Goal: Transaction & Acquisition: Book appointment/travel/reservation

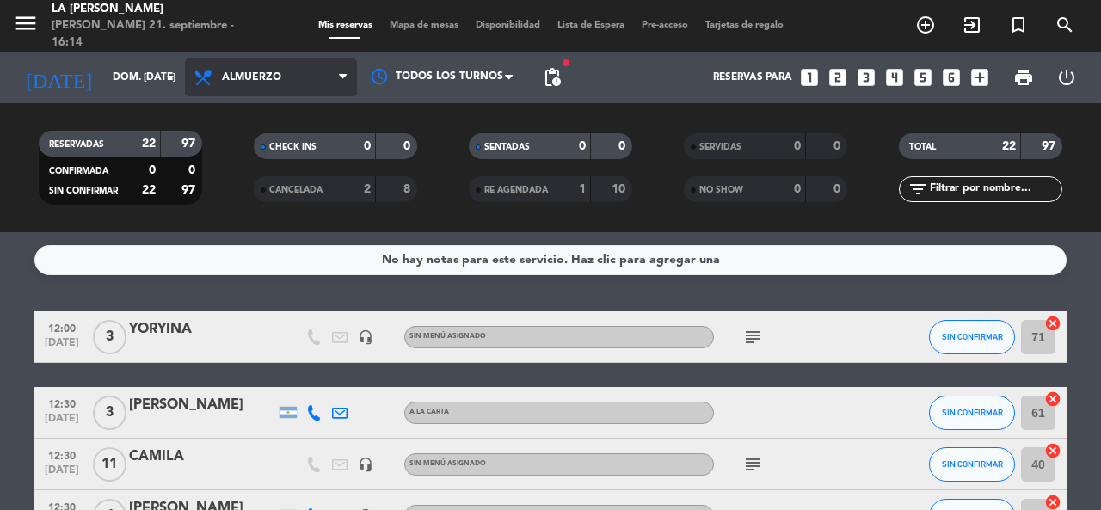
click at [275, 87] on span "Almuerzo" at bounding box center [271, 78] width 172 height 38
drag, startPoint x: 295, startPoint y: 162, endPoint x: 288, endPoint y: 145, distance: 17.7
click at [288, 157] on div "menu La [PERSON_NAME] [PERSON_NAME] 21. septiembre - 16:14 Mis reservas Mapa de…" at bounding box center [550, 116] width 1101 height 232
click at [316, 61] on span "Almuerzo" at bounding box center [271, 78] width 172 height 38
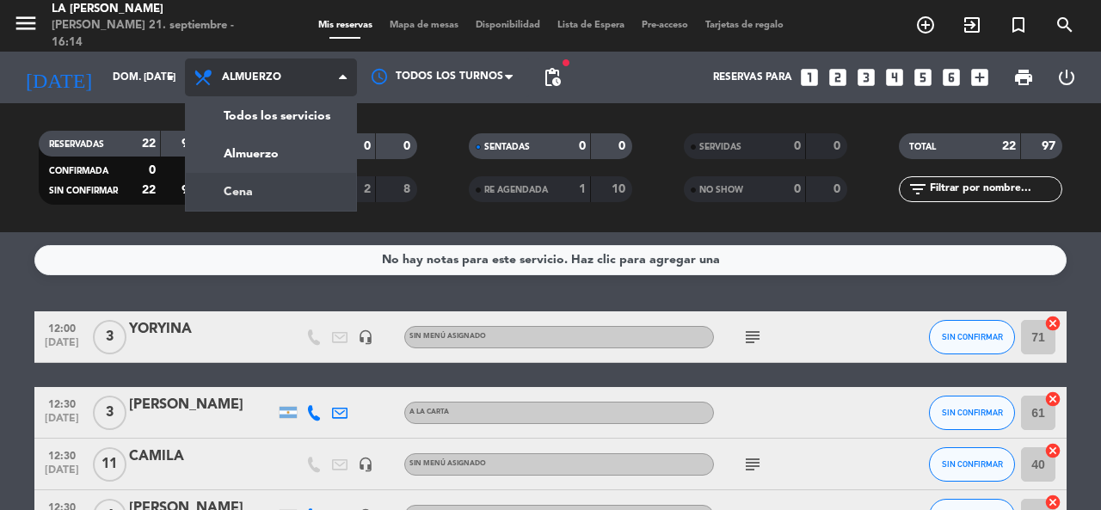
click at [248, 190] on div "menu La [PERSON_NAME] [PERSON_NAME] 21. septiembre - 16:14 Mis reservas Mapa de…" at bounding box center [550, 116] width 1101 height 232
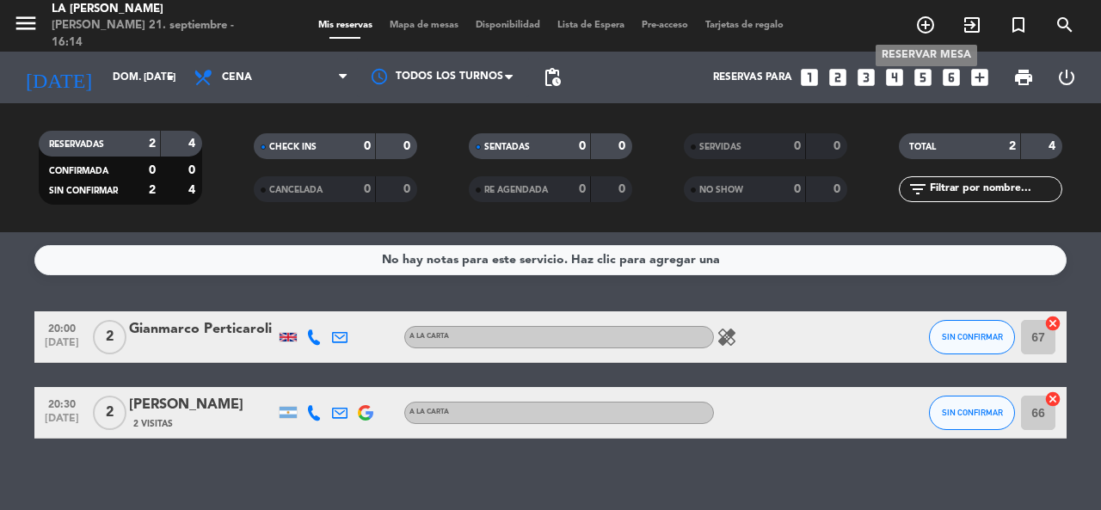
click at [928, 27] on icon "add_circle_outline" at bounding box center [925, 25] width 21 height 21
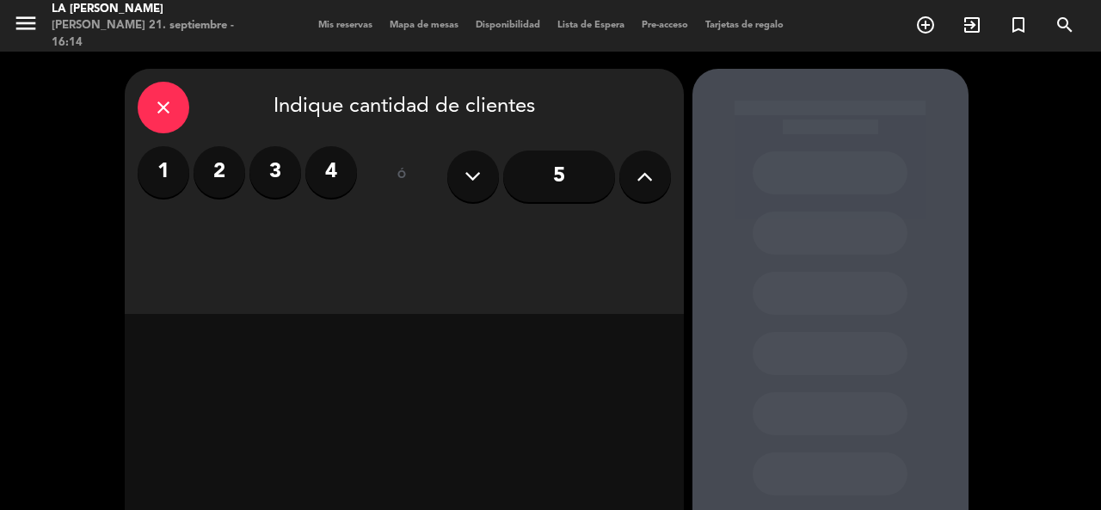
click at [283, 173] on label "3" at bounding box center [276, 172] width 52 height 52
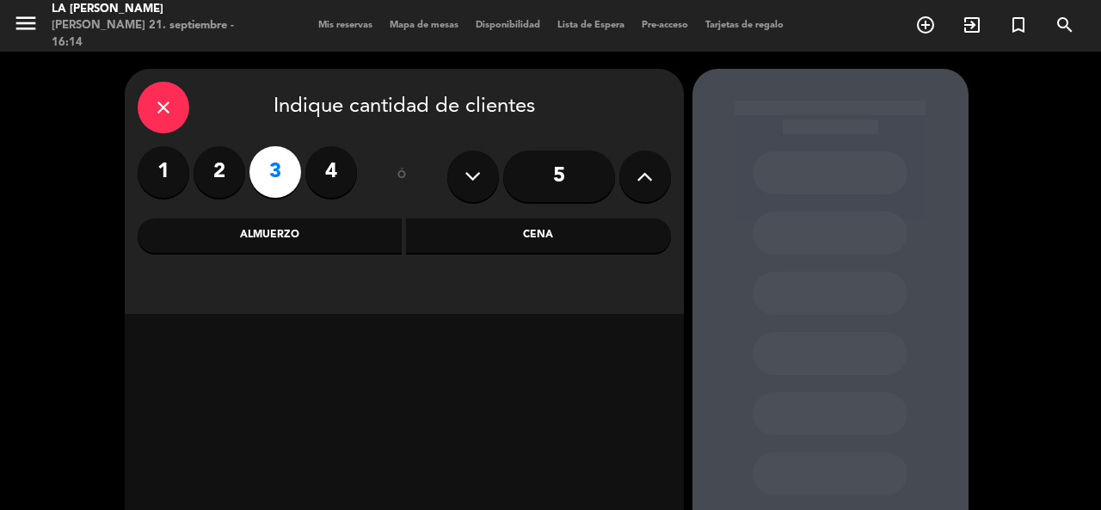
click at [523, 244] on div "Cena" at bounding box center [538, 236] width 265 height 34
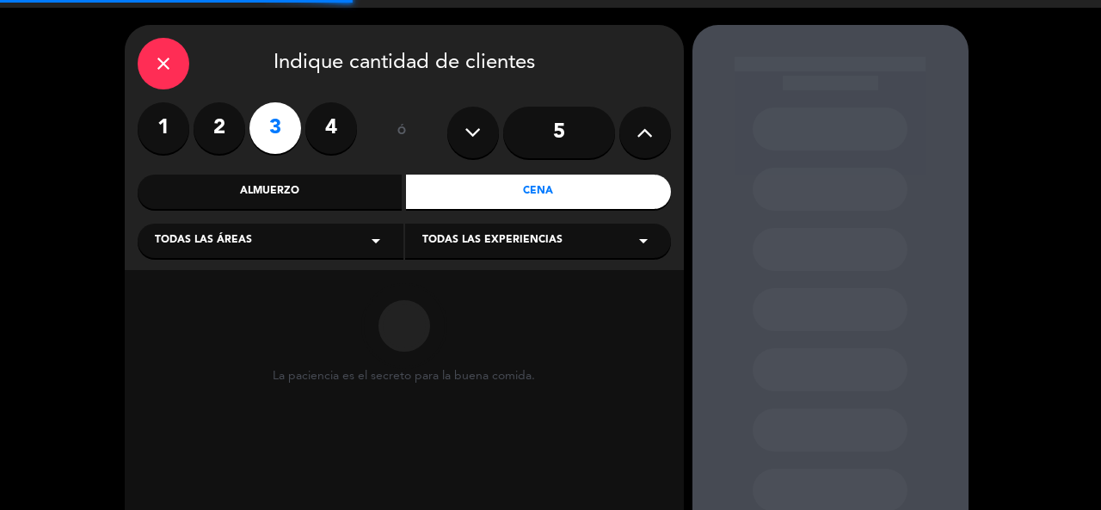
scroll to position [86, 0]
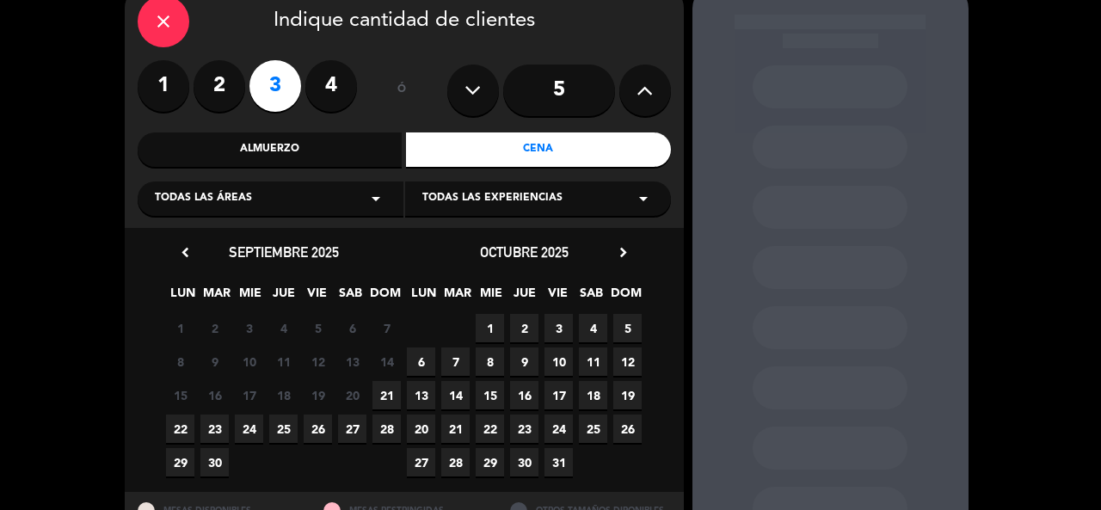
click at [369, 395] on div "15 16 17 18 19 20 21" at bounding box center [283, 396] width 241 height 34
click at [373, 397] on span "21" at bounding box center [387, 395] width 28 height 28
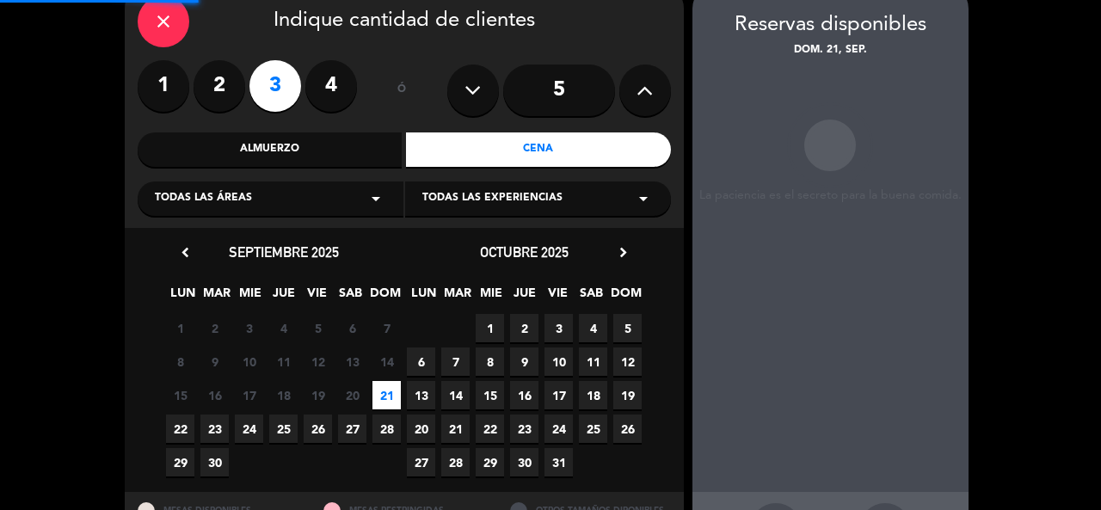
scroll to position [69, 0]
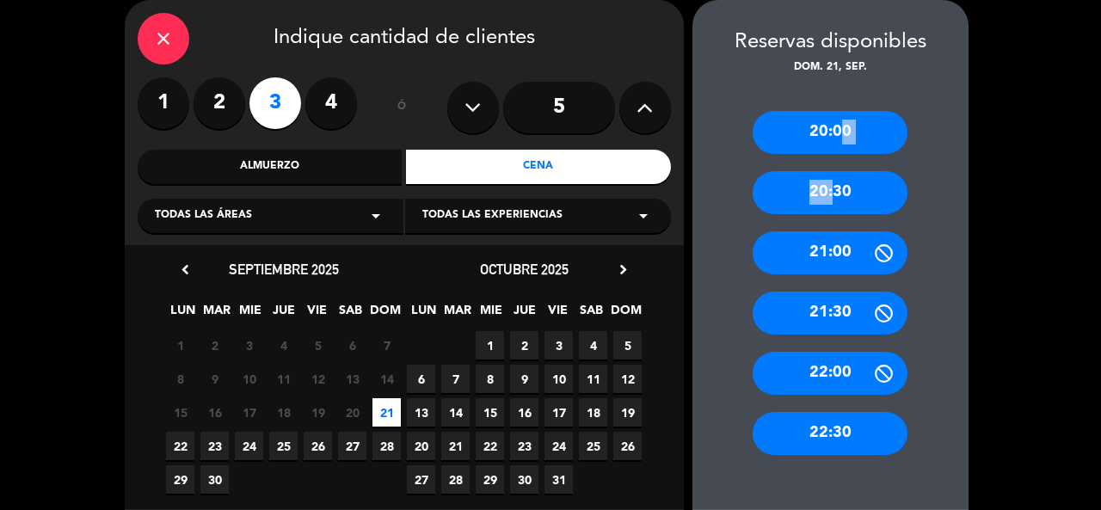
drag, startPoint x: 829, startPoint y: 188, endPoint x: 830, endPoint y: 139, distance: 49.9
click at [830, 139] on div "20:00 20:30 21:00 21:30 22:00 22:30" at bounding box center [831, 294] width 276 height 434
click at [830, 139] on div "20:00" at bounding box center [830, 132] width 155 height 43
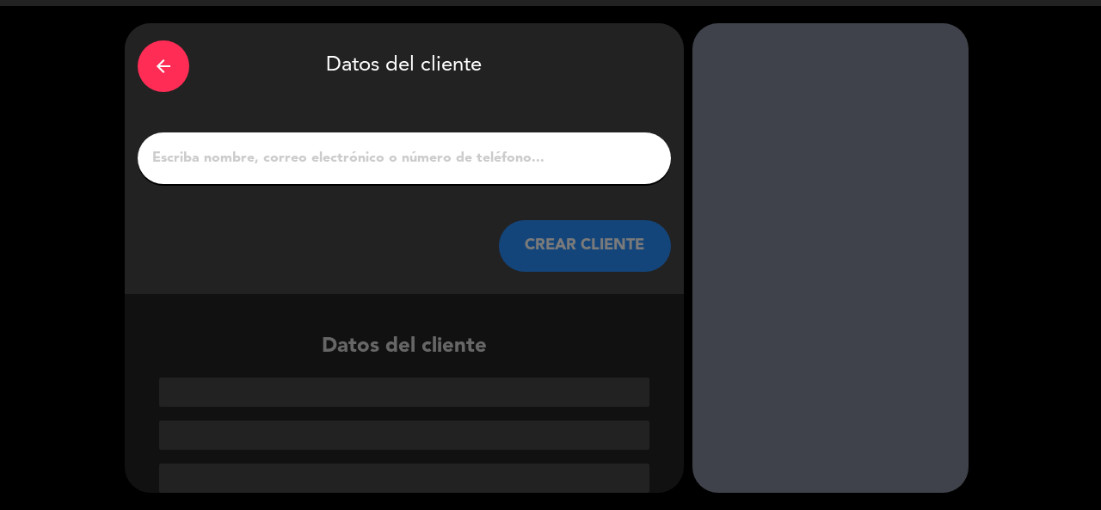
scroll to position [46, 0]
click at [494, 173] on div at bounding box center [404, 159] width 533 height 52
click at [389, 157] on input "1" at bounding box center [405, 158] width 508 height 24
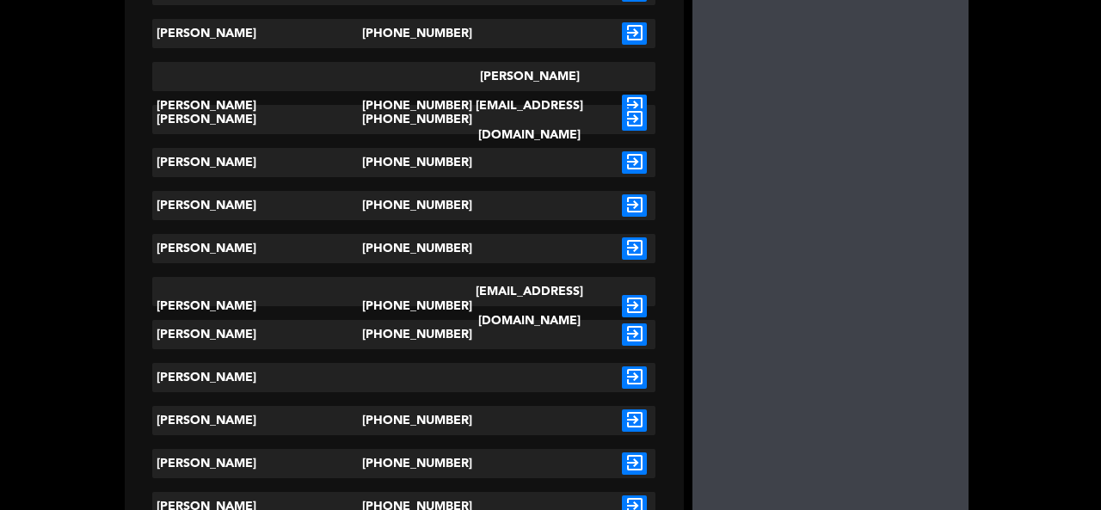
scroll to position [1508, 0]
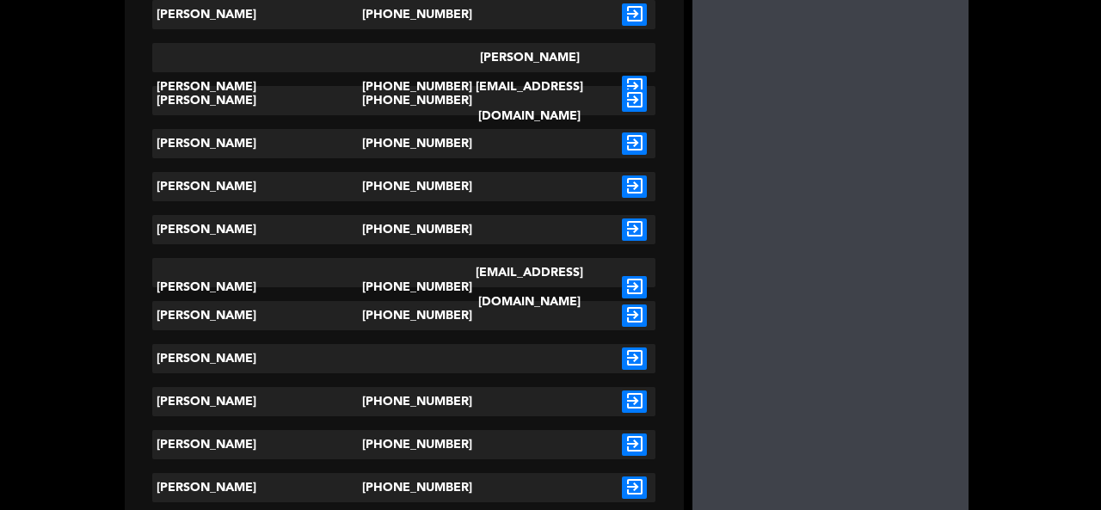
type input "[PERSON_NAME]"
click at [639, 398] on icon "exit_to_app" at bounding box center [634, 402] width 25 height 22
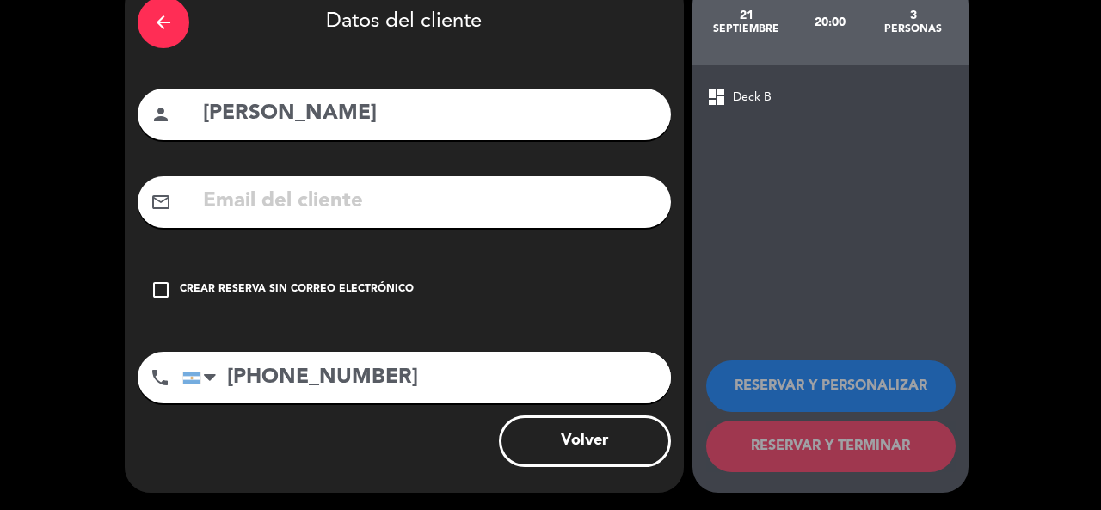
click at [243, 289] on div "Crear reserva sin correo electrónico" at bounding box center [297, 289] width 234 height 17
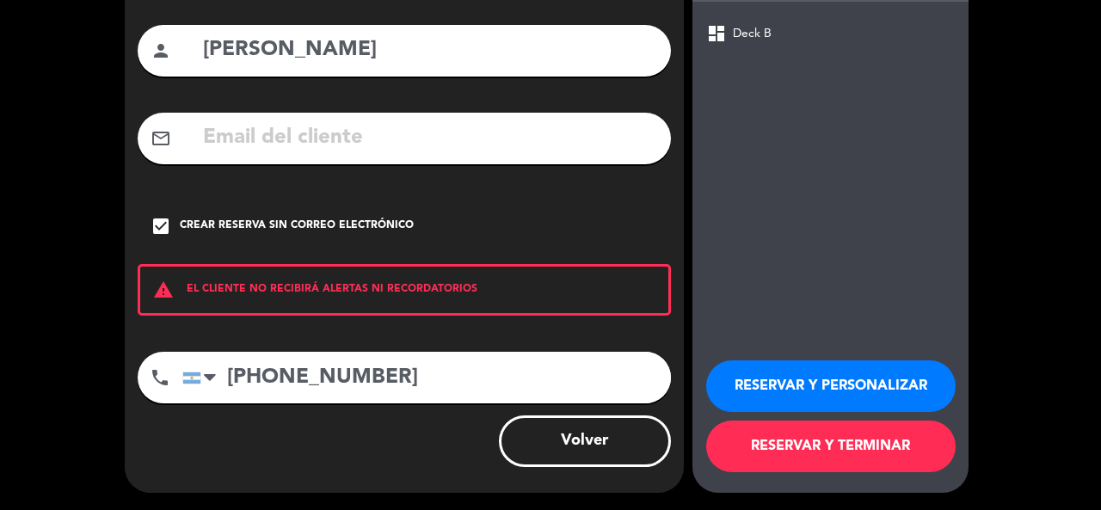
click at [789, 367] on button "RESERVAR Y PERSONALIZAR" at bounding box center [831, 387] width 250 height 52
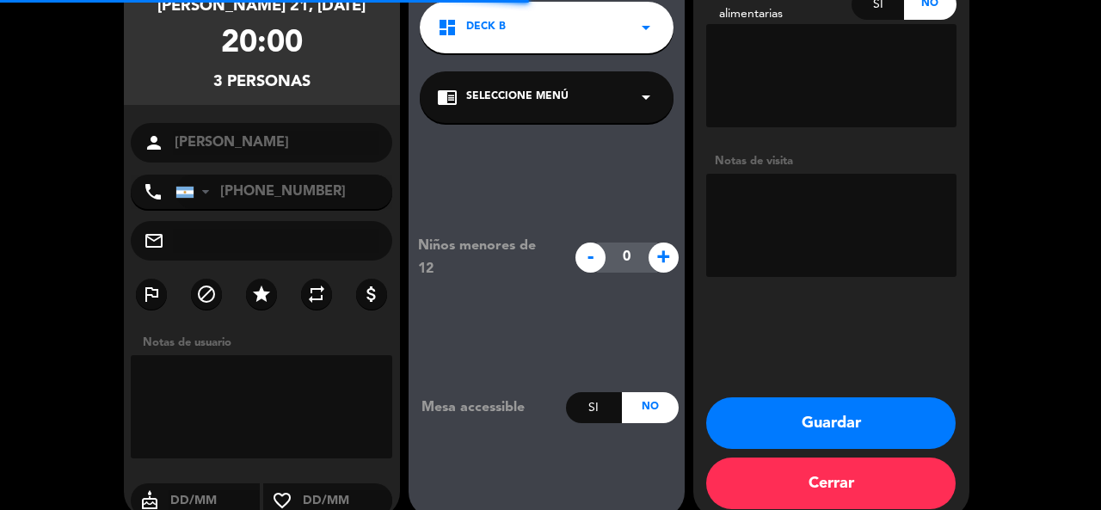
scroll to position [69, 0]
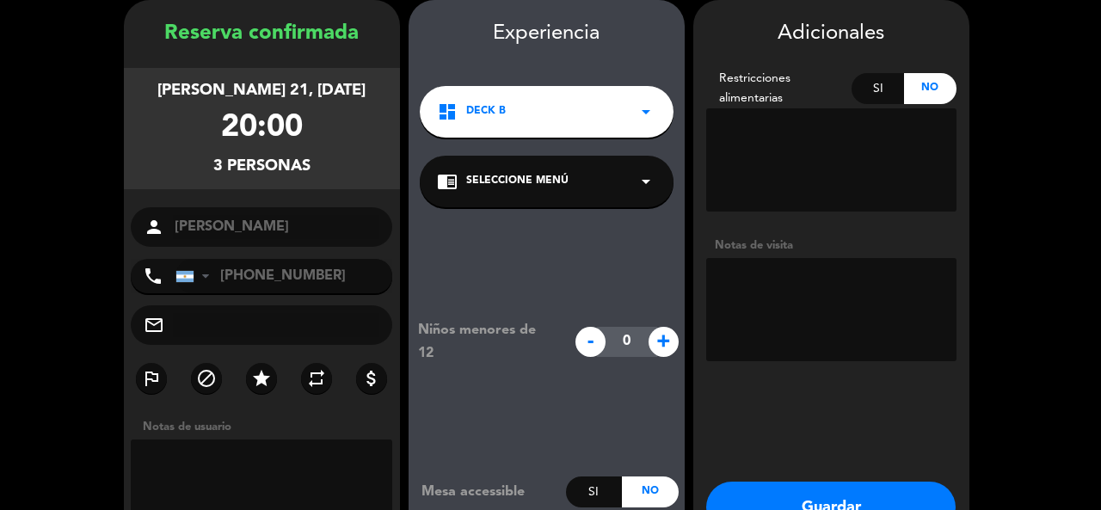
click at [801, 287] on textarea at bounding box center [831, 309] width 250 height 103
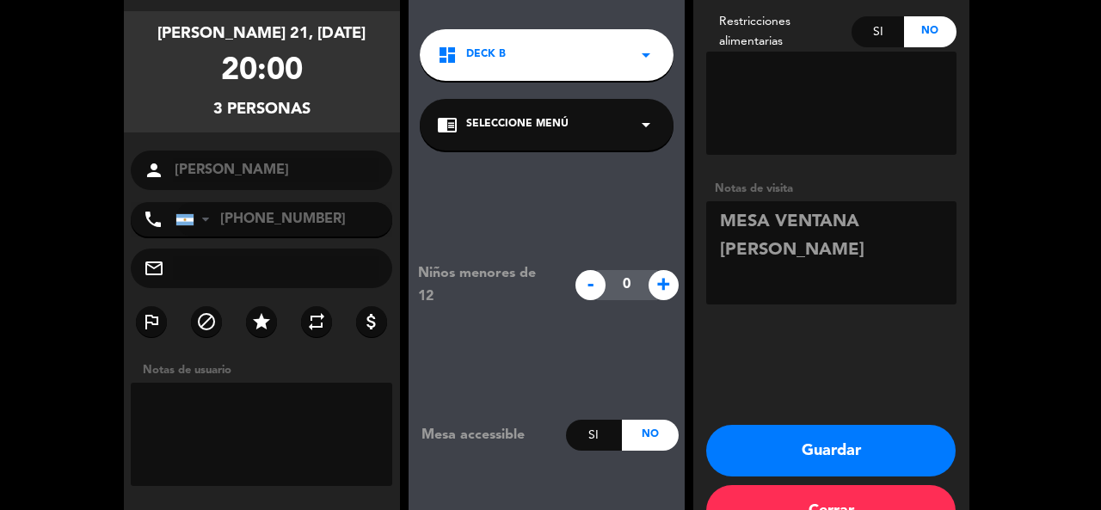
scroll to position [178, 0]
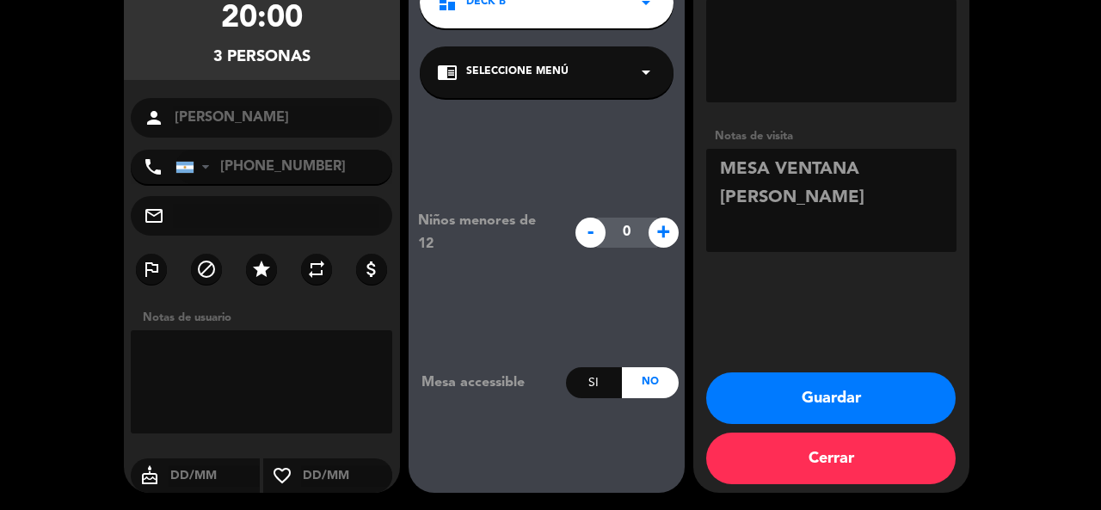
type textarea "MESA VENTANA [PERSON_NAME]"
click at [859, 415] on button "Guardar" at bounding box center [831, 399] width 250 height 52
